Goal: Task Accomplishment & Management: Use online tool/utility

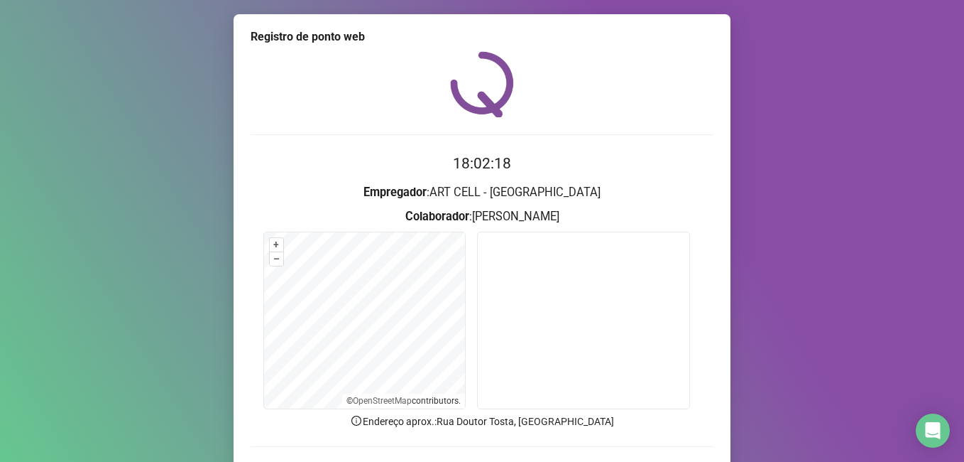
scroll to position [93, 0]
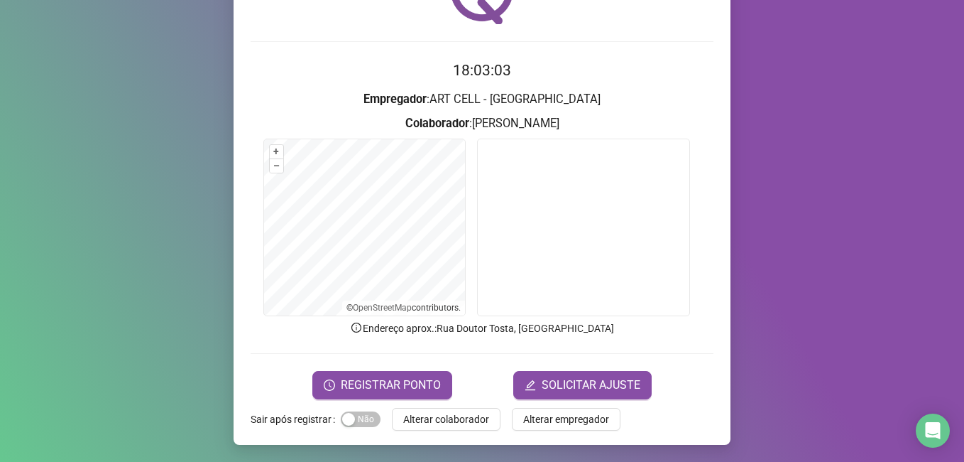
click at [448, 413] on span "Alterar colaborador" at bounding box center [446, 419] width 86 height 16
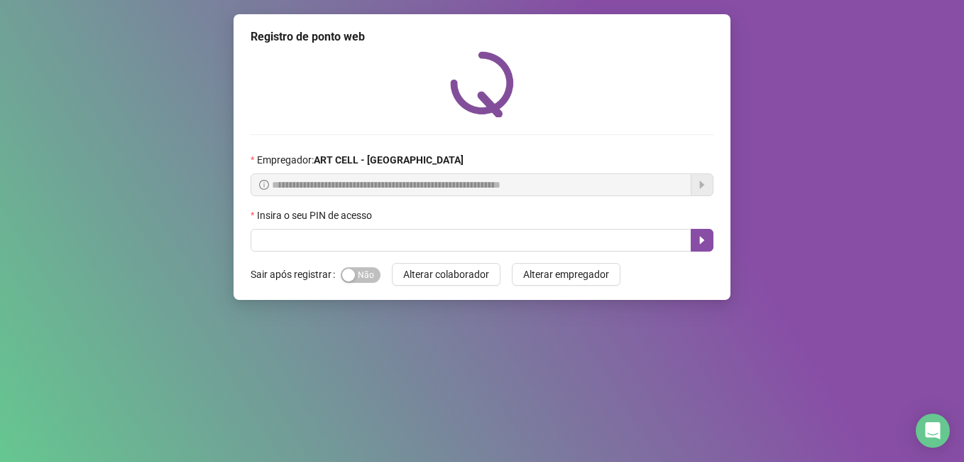
scroll to position [0, 0]
click at [419, 239] on input "text" at bounding box center [471, 240] width 441 height 23
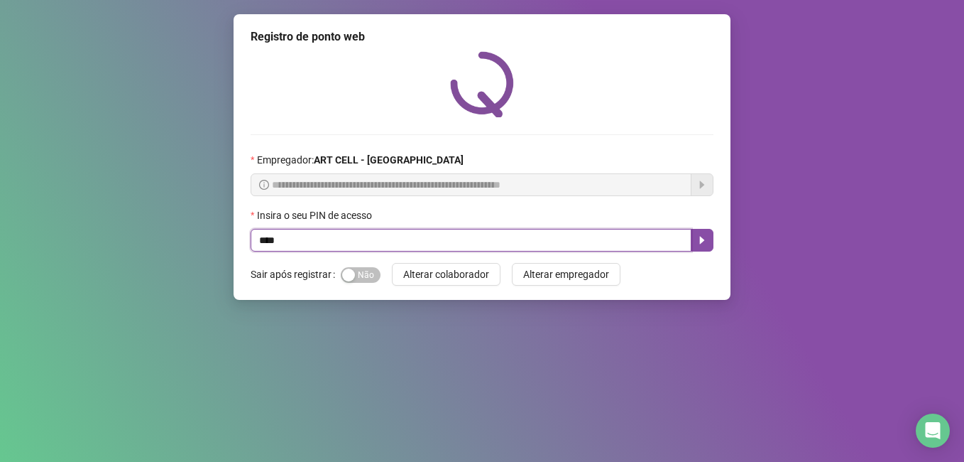
type input "*****"
click at [701, 241] on icon "caret-right" at bounding box center [702, 240] width 5 height 8
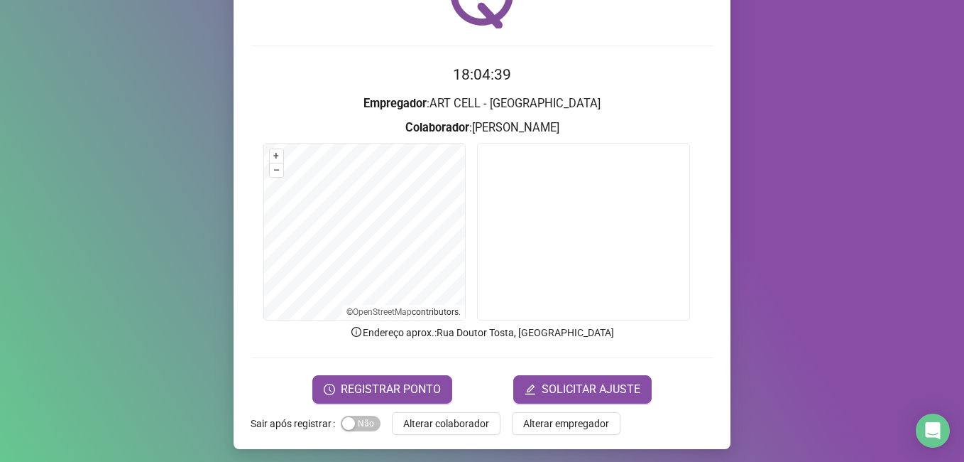
scroll to position [93, 0]
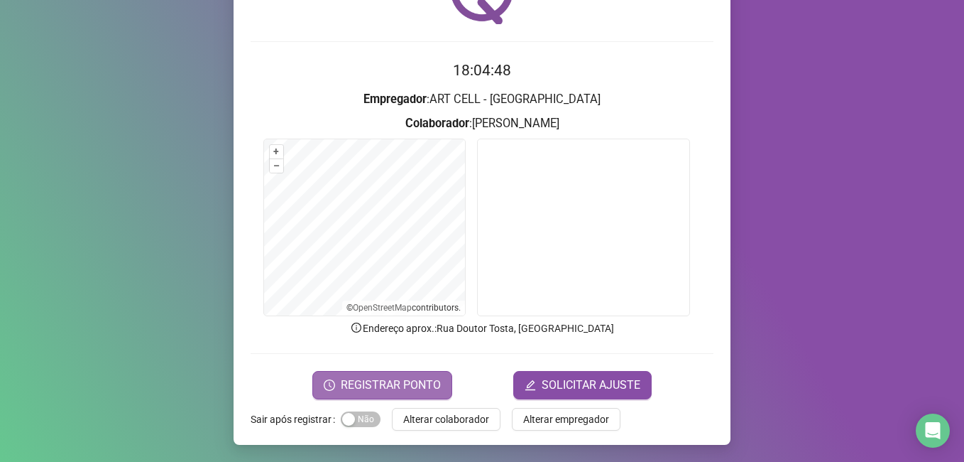
click at [400, 390] on span "REGISTRAR PONTO" at bounding box center [391, 384] width 100 height 17
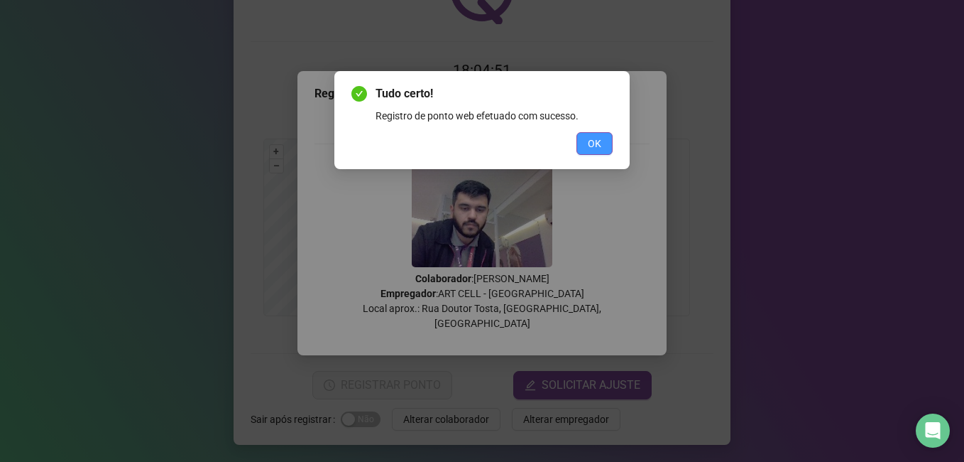
click at [604, 142] on button "OK" at bounding box center [595, 143] width 36 height 23
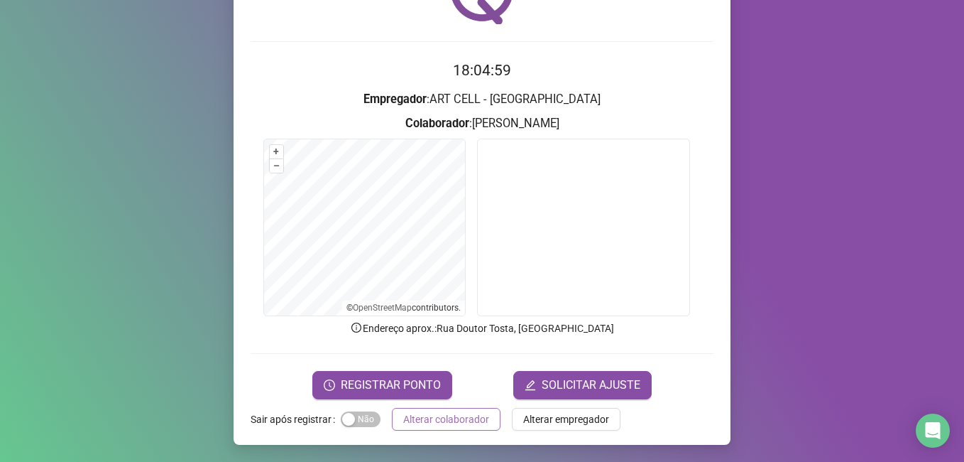
click at [442, 415] on span "Alterar colaborador" at bounding box center [446, 419] width 86 height 16
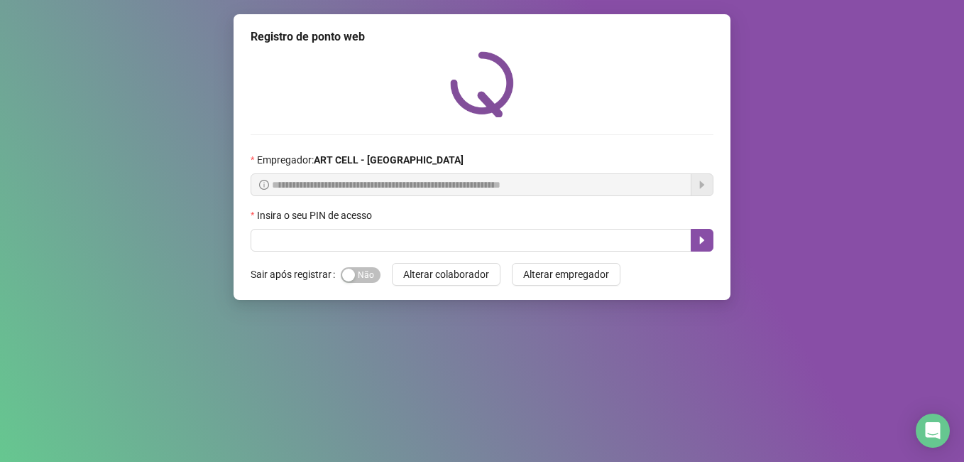
scroll to position [0, 0]
click at [434, 239] on input "text" at bounding box center [471, 240] width 441 height 23
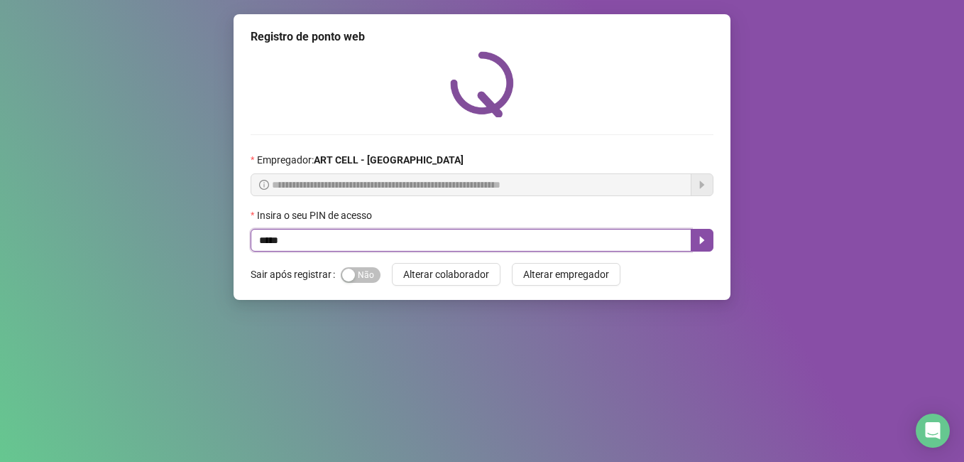
type input "*****"
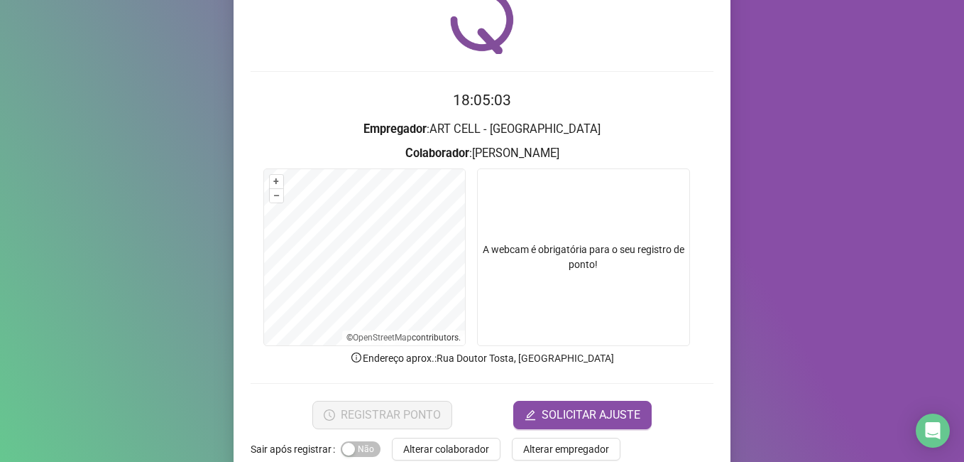
scroll to position [93, 0]
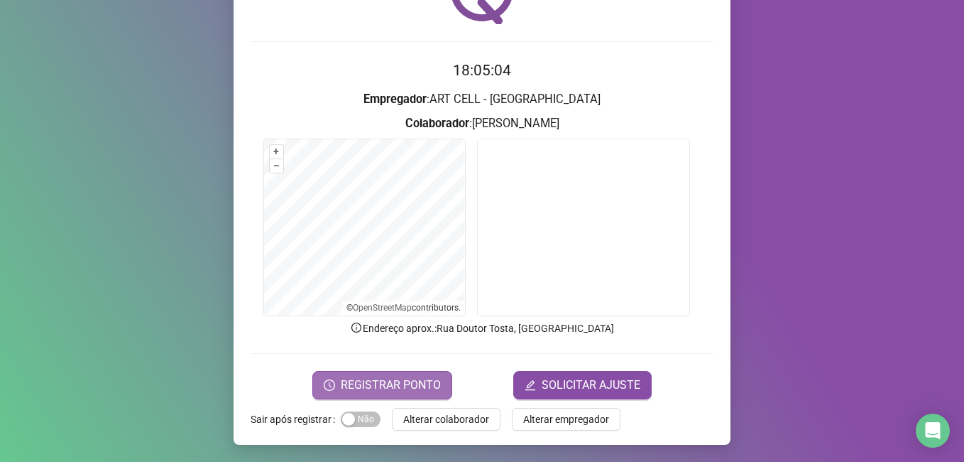
click at [398, 384] on span "REGISTRAR PONTO" at bounding box center [391, 384] width 100 height 17
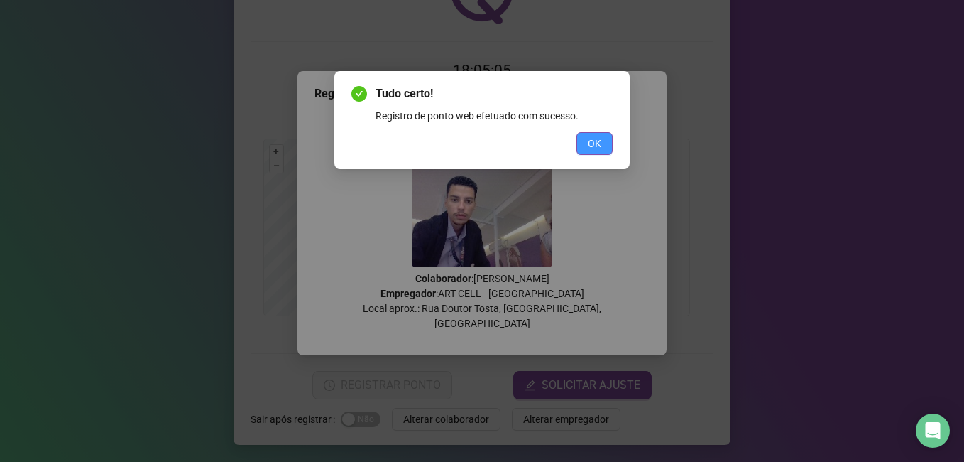
click at [591, 146] on span "OK" at bounding box center [594, 144] width 13 height 16
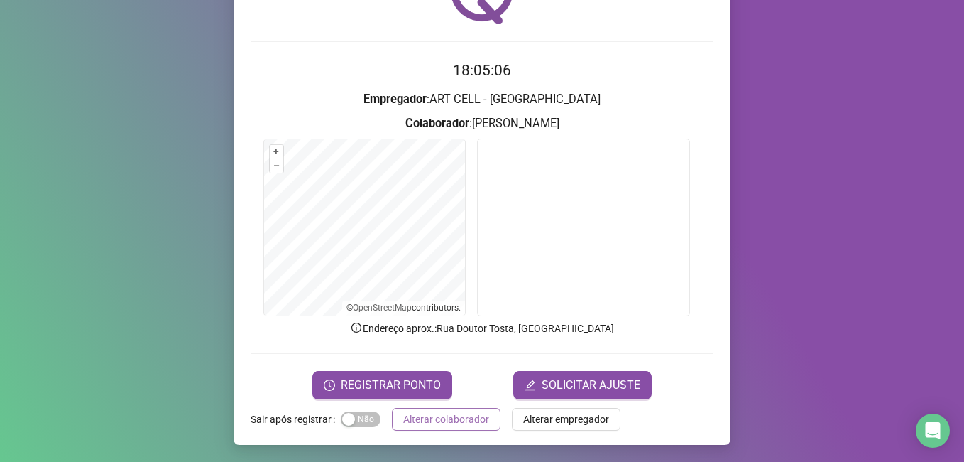
click at [451, 424] on span "Alterar colaborador" at bounding box center [446, 419] width 86 height 16
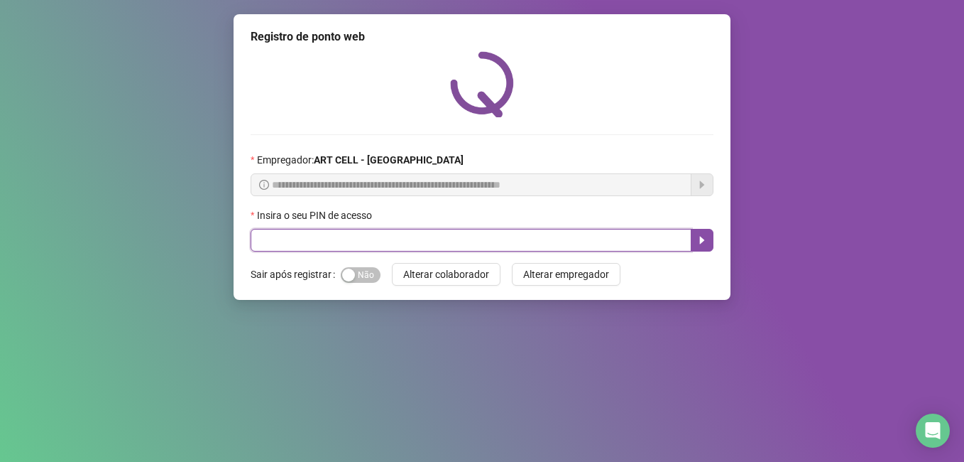
click at [403, 232] on input "text" at bounding box center [471, 240] width 441 height 23
type input "*****"
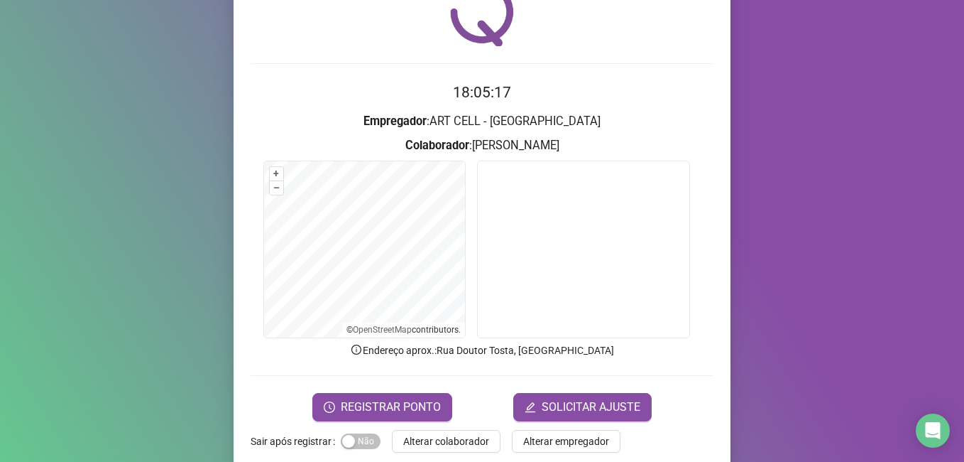
scroll to position [93, 0]
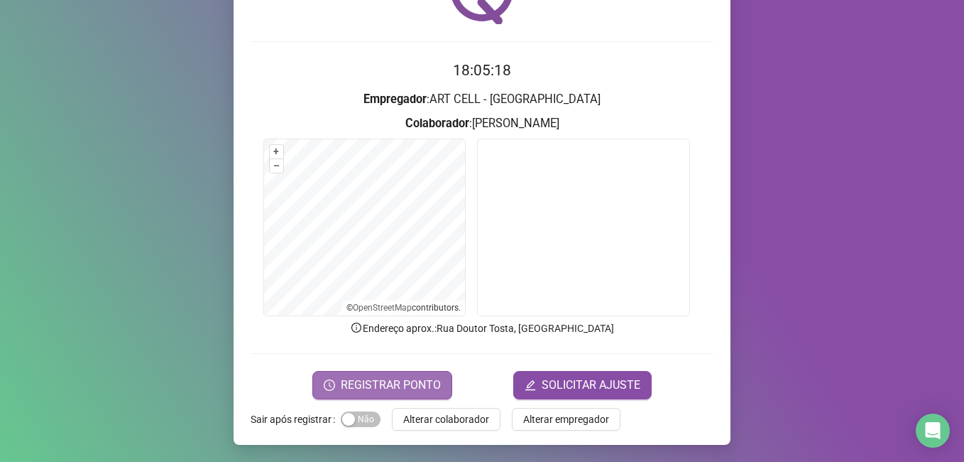
click at [409, 376] on span "REGISTRAR PONTO" at bounding box center [391, 384] width 100 height 17
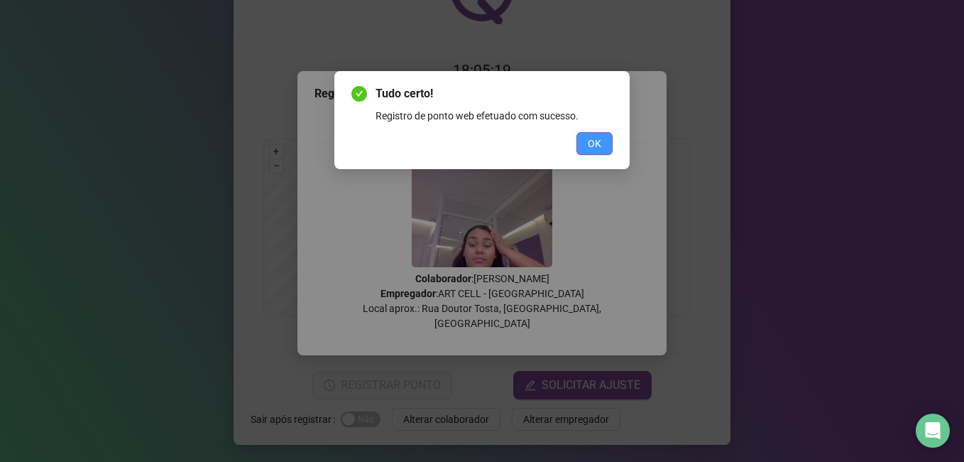
drag, startPoint x: 612, startPoint y: 160, endPoint x: 608, endPoint y: 153, distance: 7.9
click at [611, 158] on div "Tudo certo! Registro de ponto web efetuado com sucesso. OK" at bounding box center [481, 120] width 295 height 98
drag, startPoint x: 608, startPoint y: 151, endPoint x: 565, endPoint y: 162, distance: 44.1
click at [607, 151] on button "OK" at bounding box center [595, 143] width 36 height 23
